Goal: Contribute content

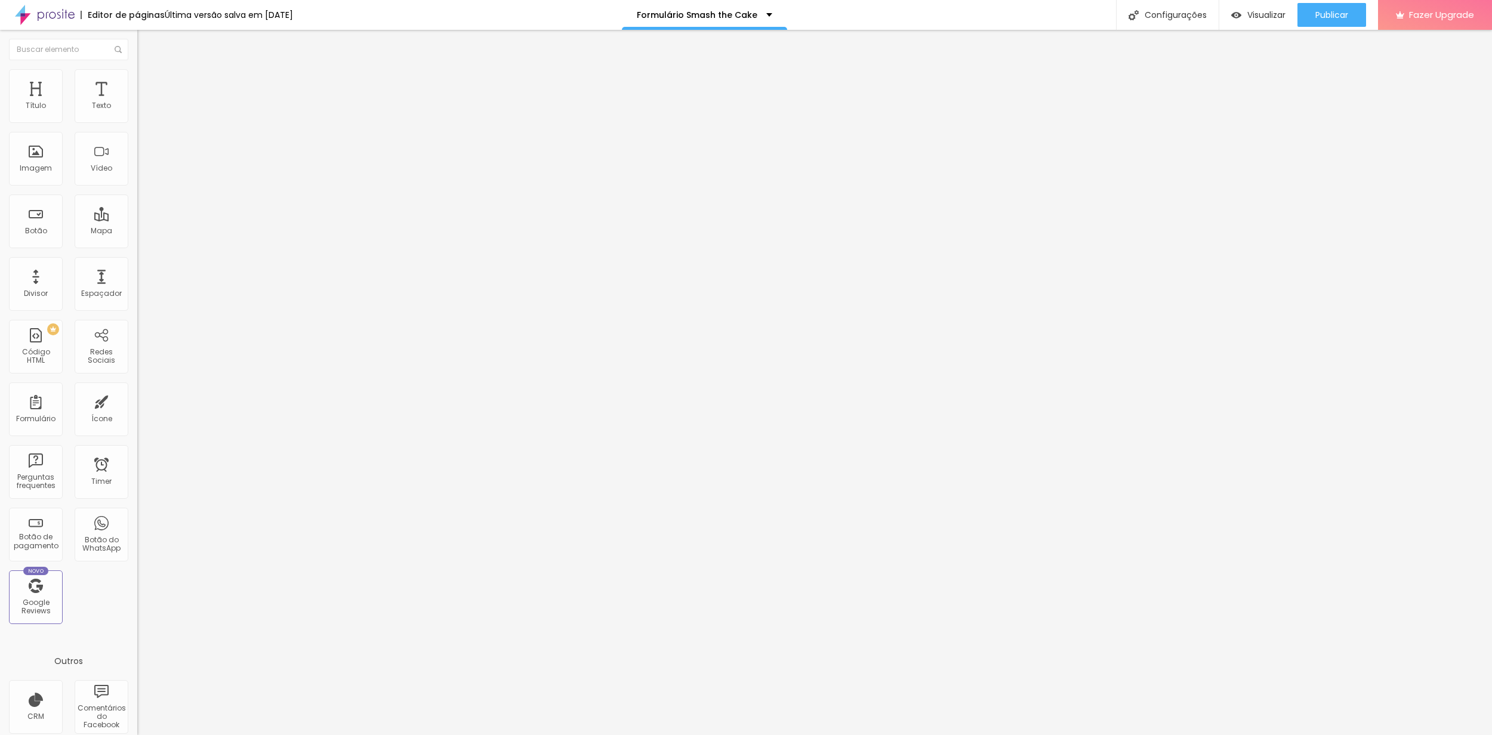
click at [137, 120] on span at bounding box center [140, 125] width 7 height 10
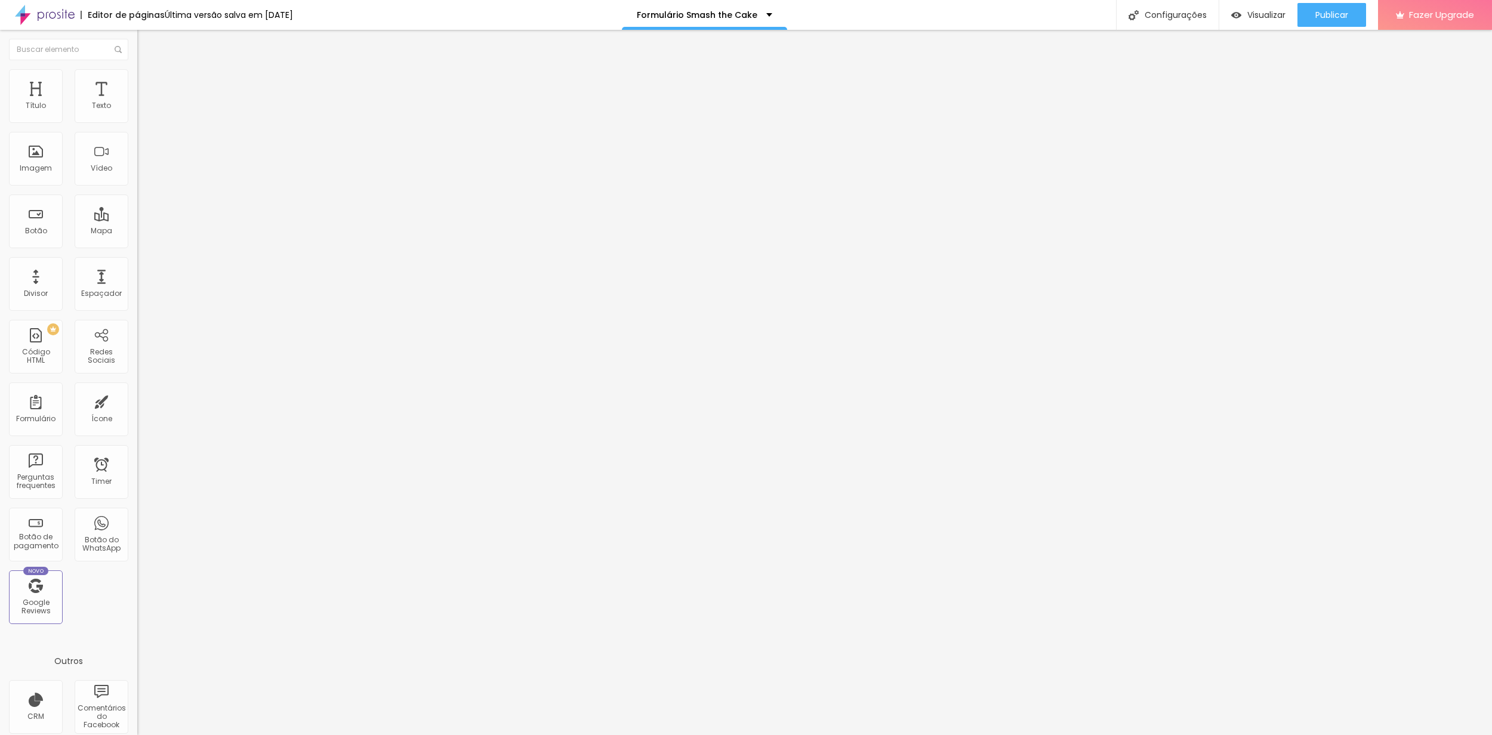
drag, startPoint x: 718, startPoint y: 394, endPoint x: 770, endPoint y: 393, distance: 51.9
drag, startPoint x: 710, startPoint y: 393, endPoint x: 719, endPoint y: 396, distance: 9.4
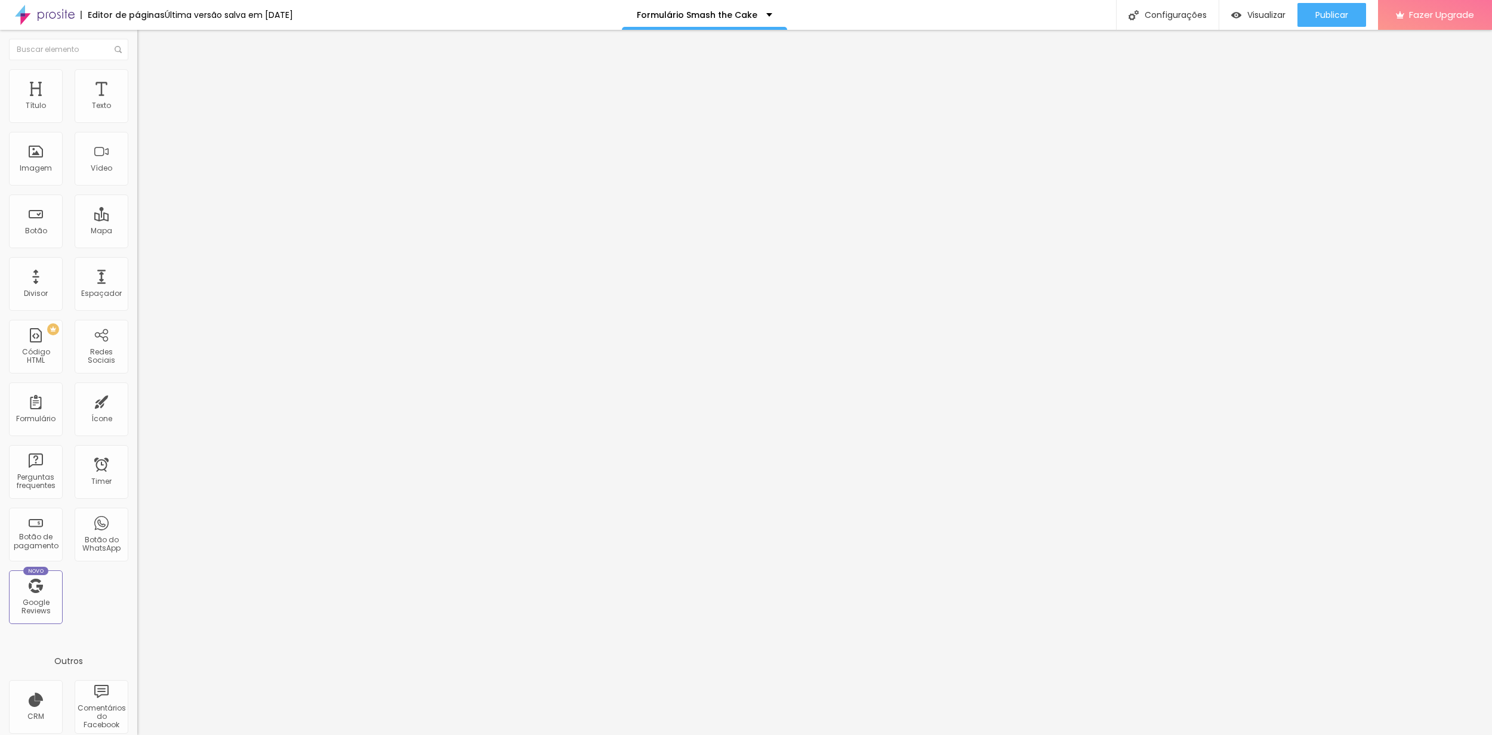
drag, startPoint x: 654, startPoint y: 394, endPoint x: 733, endPoint y: 395, distance: 78.8
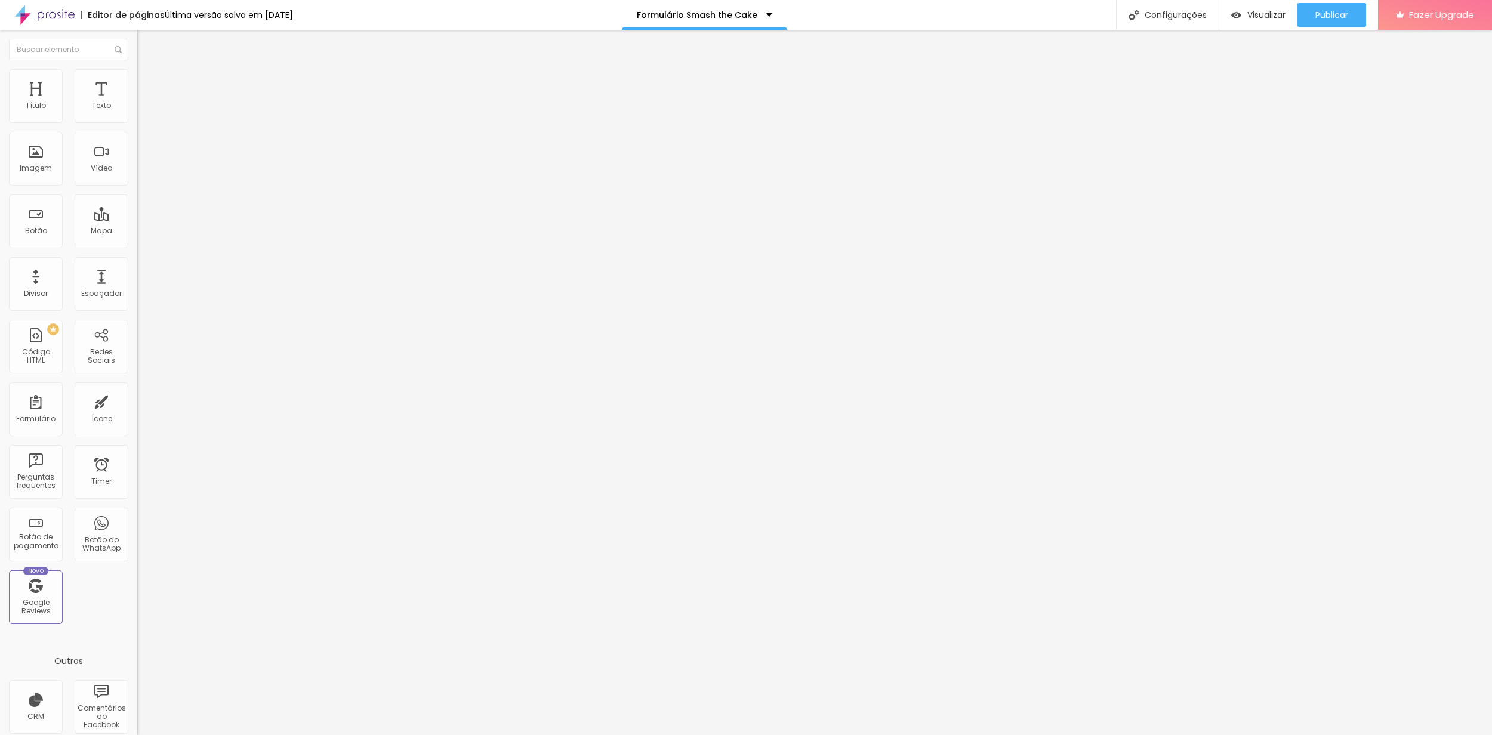
drag, startPoint x: 667, startPoint y: 393, endPoint x: 710, endPoint y: 395, distance: 43.6
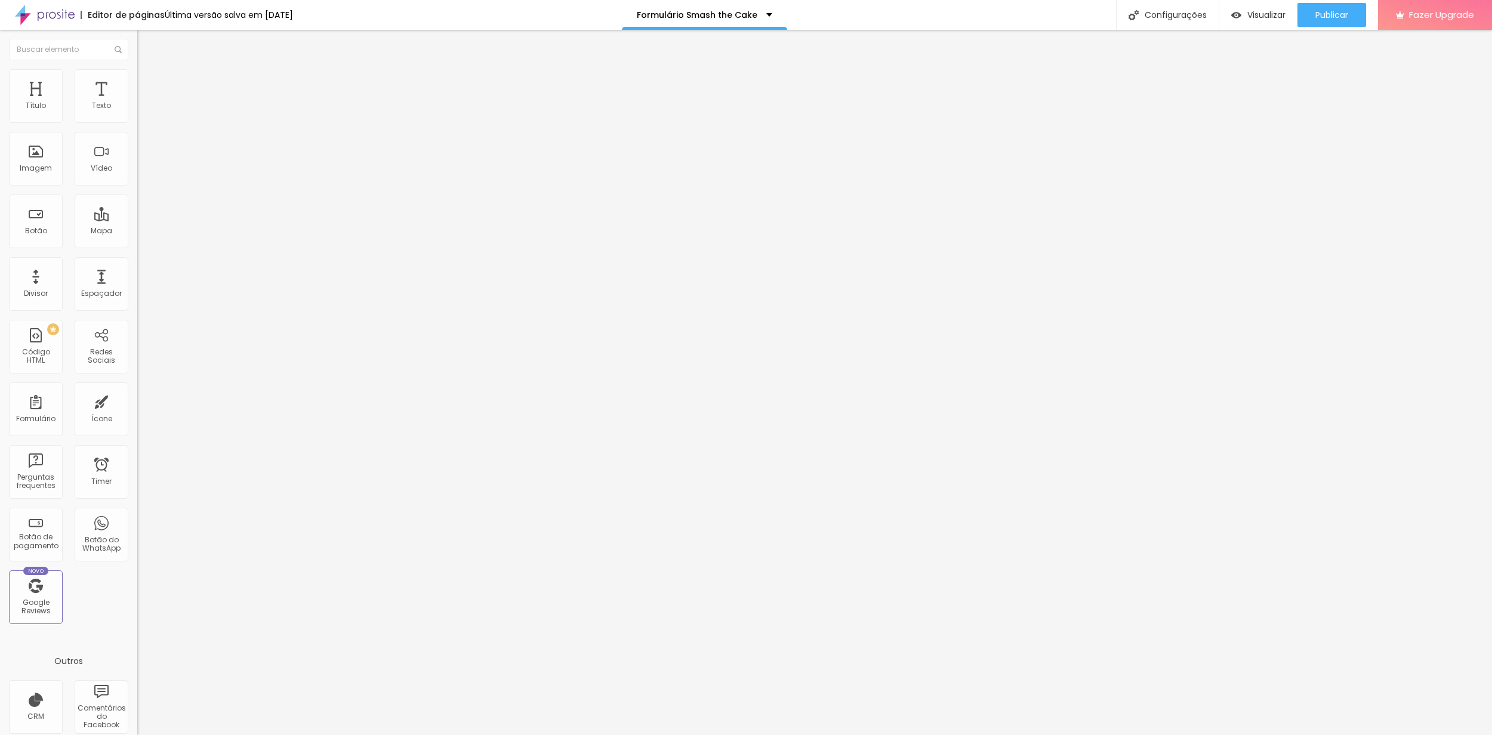
drag, startPoint x: 708, startPoint y: 366, endPoint x: 681, endPoint y: 366, distance: 26.9
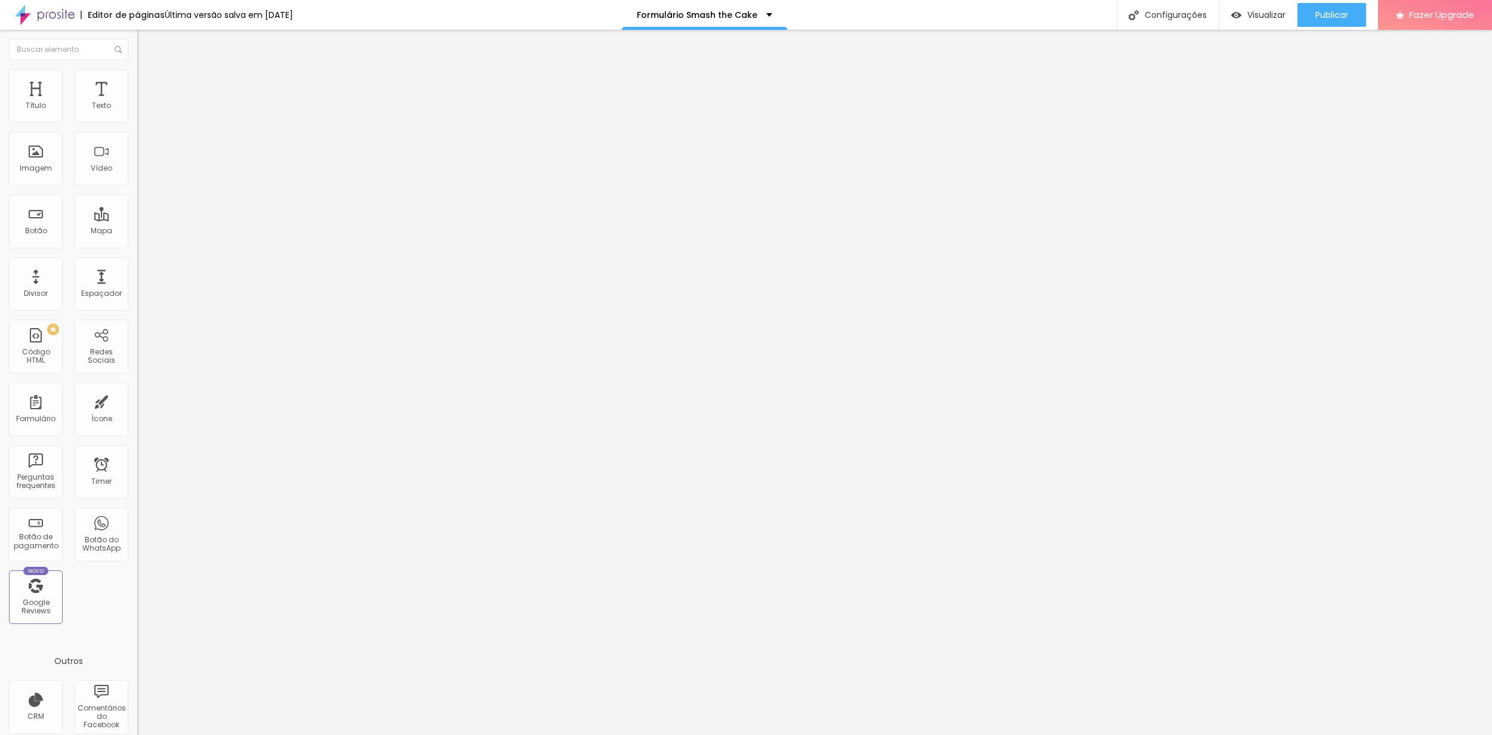
scroll to position [0, 0]
drag, startPoint x: 710, startPoint y: 367, endPoint x: 736, endPoint y: 368, distance: 26.9
paste input "+ 3 cenários: limpo, bolo e banheira"
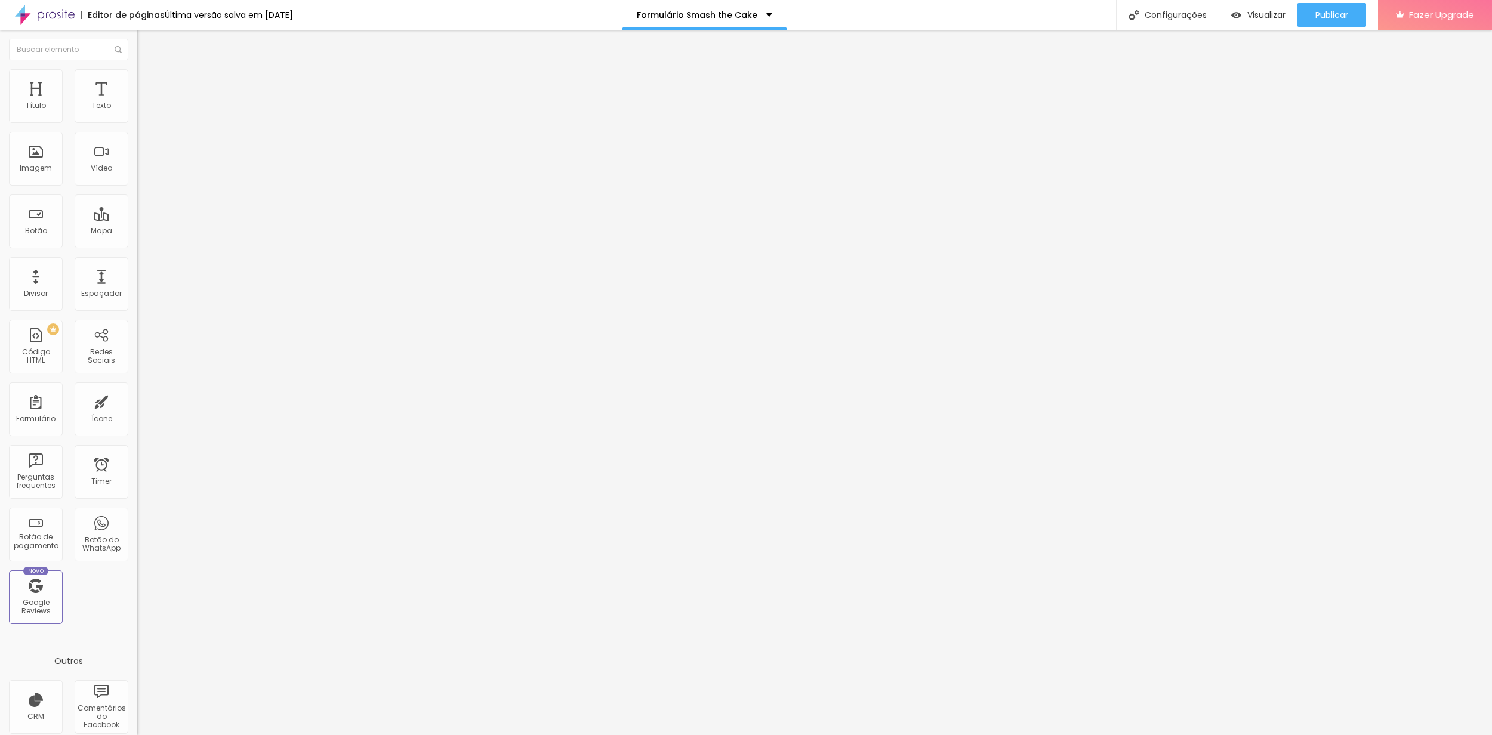
type input "Linho - 15 Fotos + 1 moldura 30x45cm + 3 cenários: limpo, bolo e banheira (365,…"
click at [1338, 15] on span "Publicar" at bounding box center [1331, 15] width 33 height 10
